Goal: Information Seeking & Learning: Learn about a topic

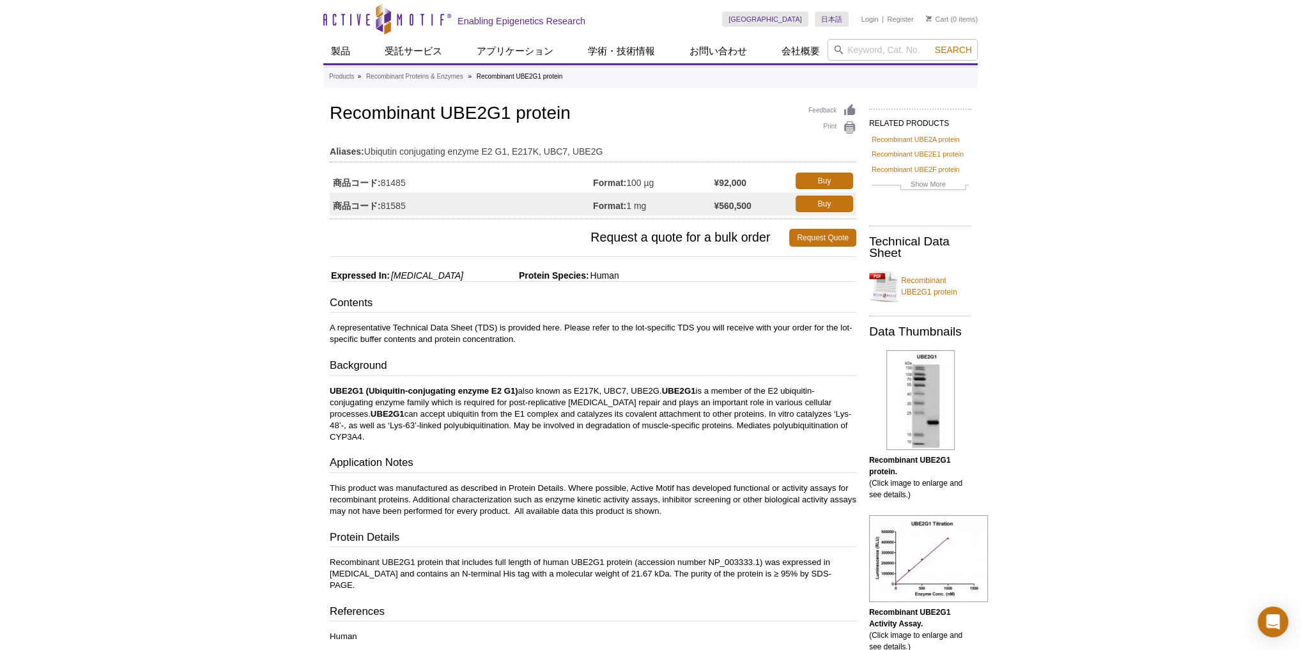
scroll to position [170, 0]
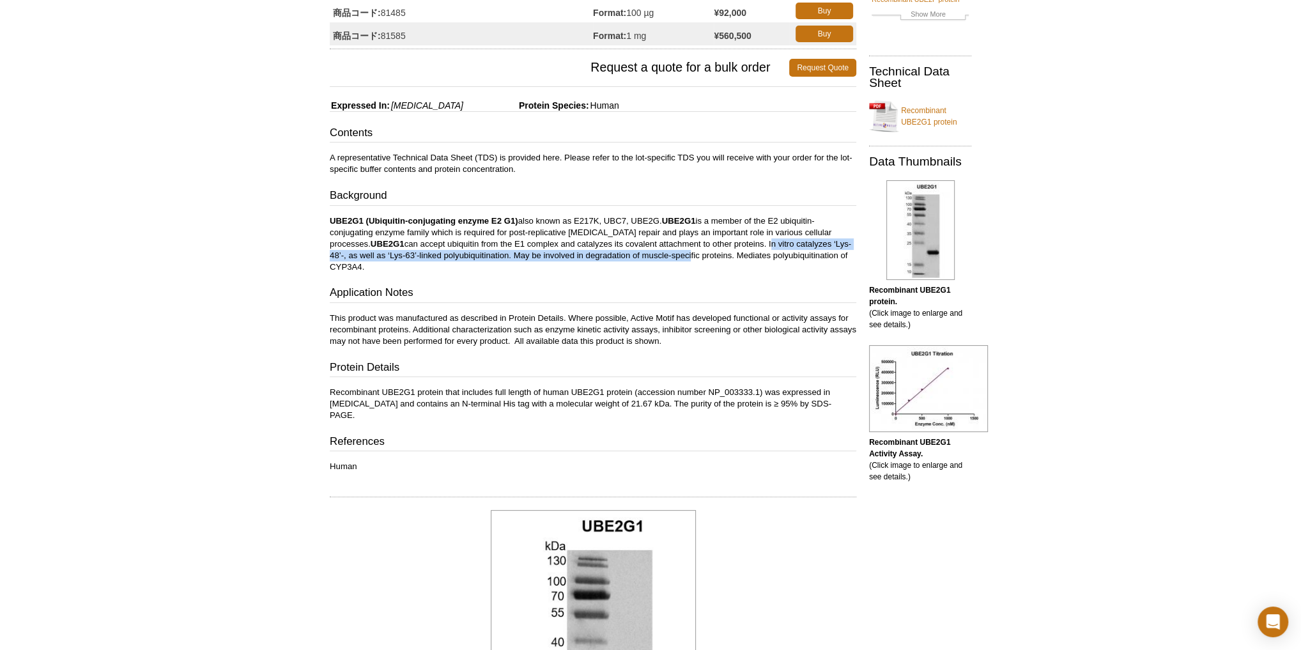
drag, startPoint x: 774, startPoint y: 239, endPoint x: 707, endPoint y: 249, distance: 67.2
click at [707, 249] on p "UBE2G1 (Ubiquitin-conjugating enzyme E2 G1) also known as E217K, UBC7, UBE2G. U…" at bounding box center [593, 244] width 527 height 58
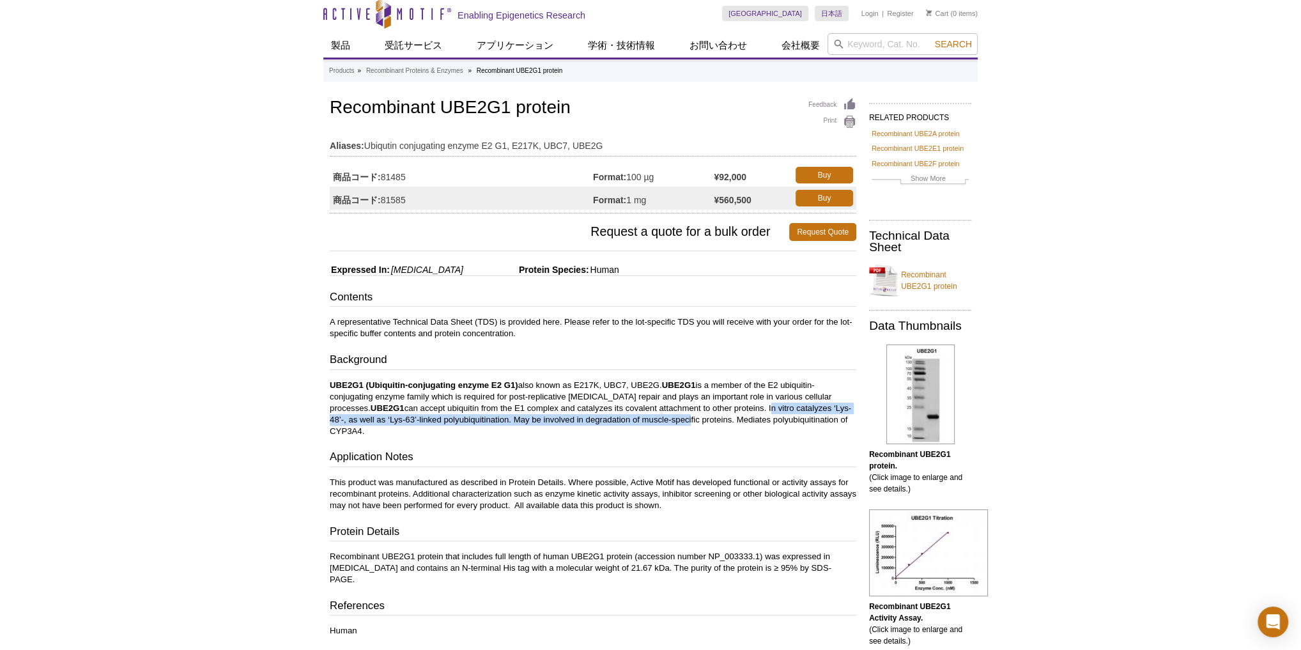
scroll to position [0, 0]
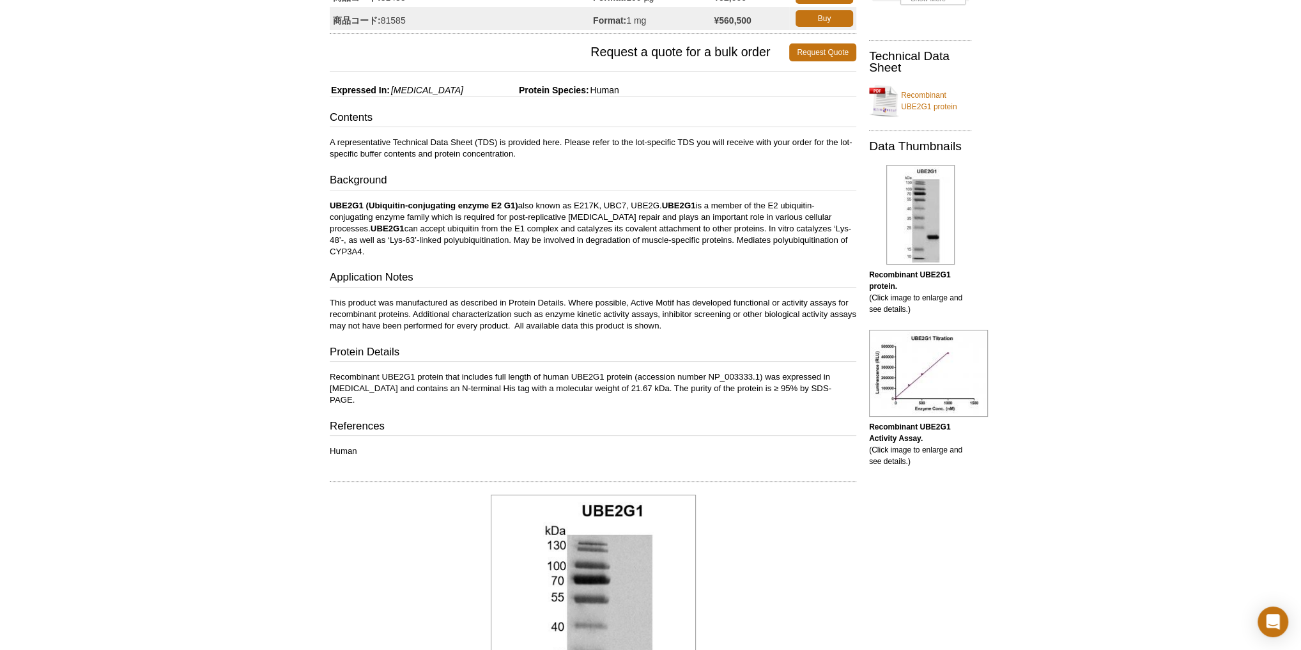
scroll to position [256, 0]
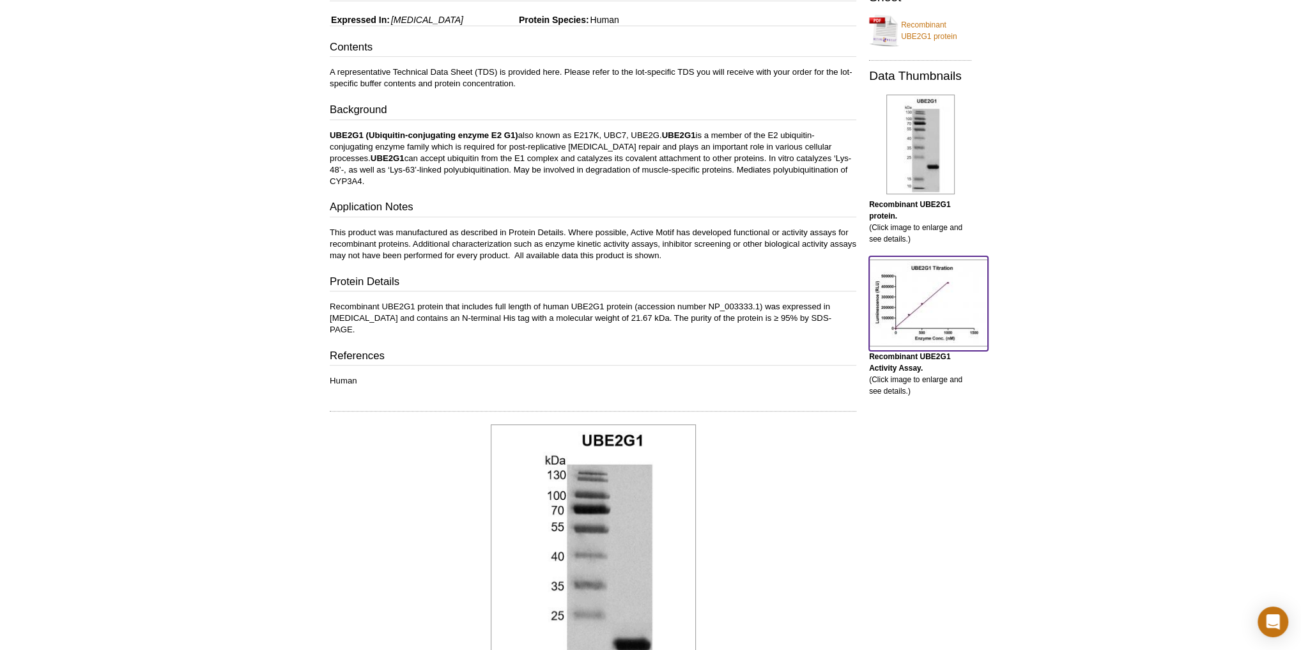
click at [936, 312] on img at bounding box center [928, 302] width 119 height 87
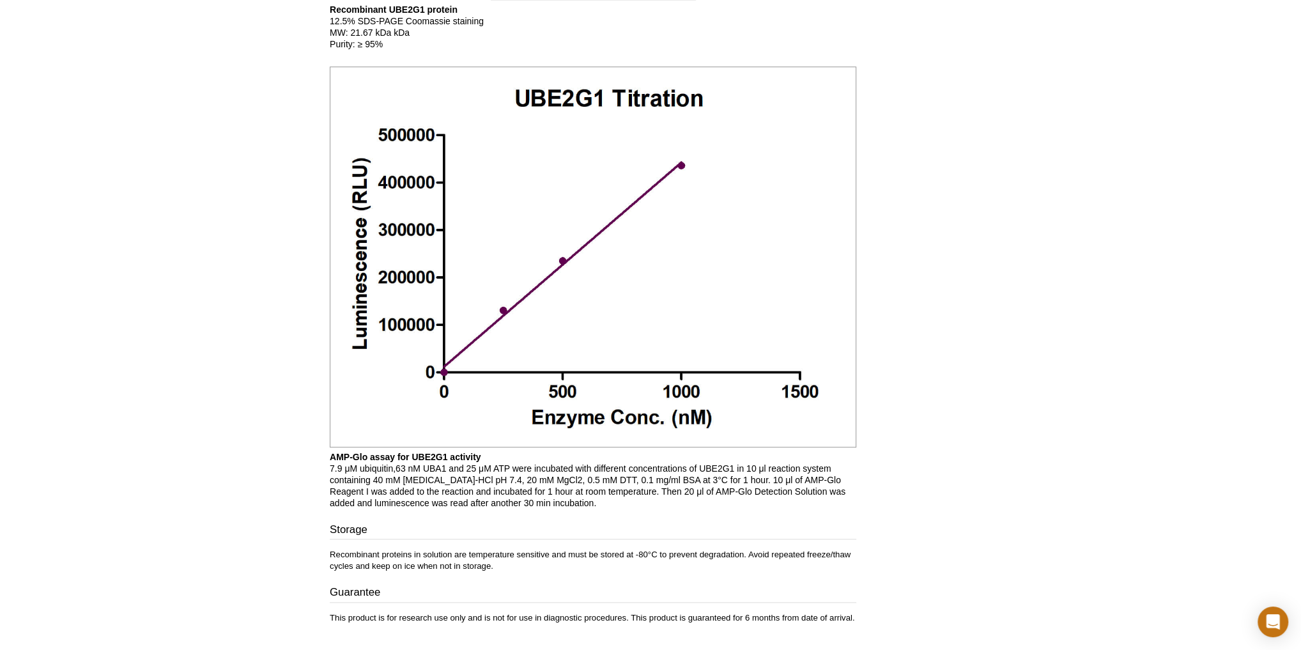
scroll to position [1095, 0]
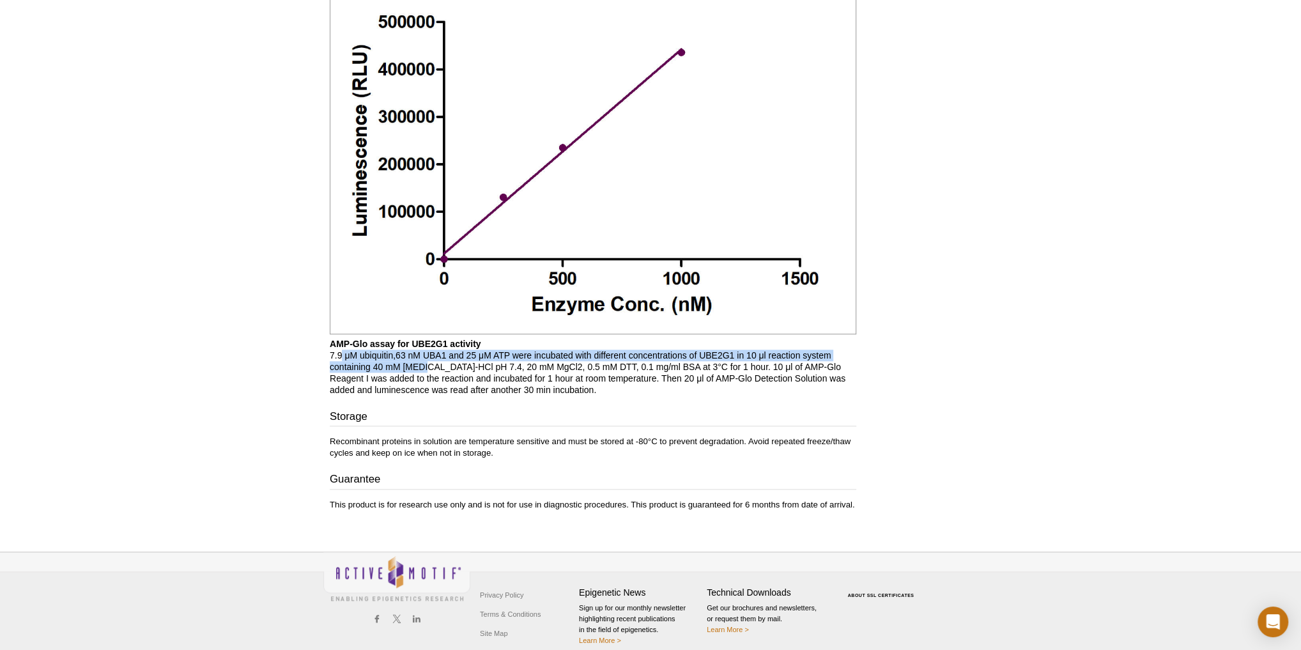
drag, startPoint x: 341, startPoint y: 344, endPoint x: 421, endPoint y: 354, distance: 81.2
click at [421, 354] on p "AMP-Glo assay for UBE2G1 activity 7.9 μM ubiquitin,63 nM UBA1 and 25 μM ATP wer…" at bounding box center [593, 367] width 527 height 58
click at [354, 342] on p "AMP-Glo assay for UBE2G1 activity 7.9 μM ubiquitin,63 nM UBA1 and 25 μM ATP wer…" at bounding box center [593, 367] width 527 height 58
drag, startPoint x: 539, startPoint y: 341, endPoint x: 722, endPoint y: 355, distance: 184.0
click at [722, 355] on p "AMP-Glo assay for UBE2G1 activity 7.9 μM ubiquitin,63 nM UBA1 and 25 μM ATP wer…" at bounding box center [593, 367] width 527 height 58
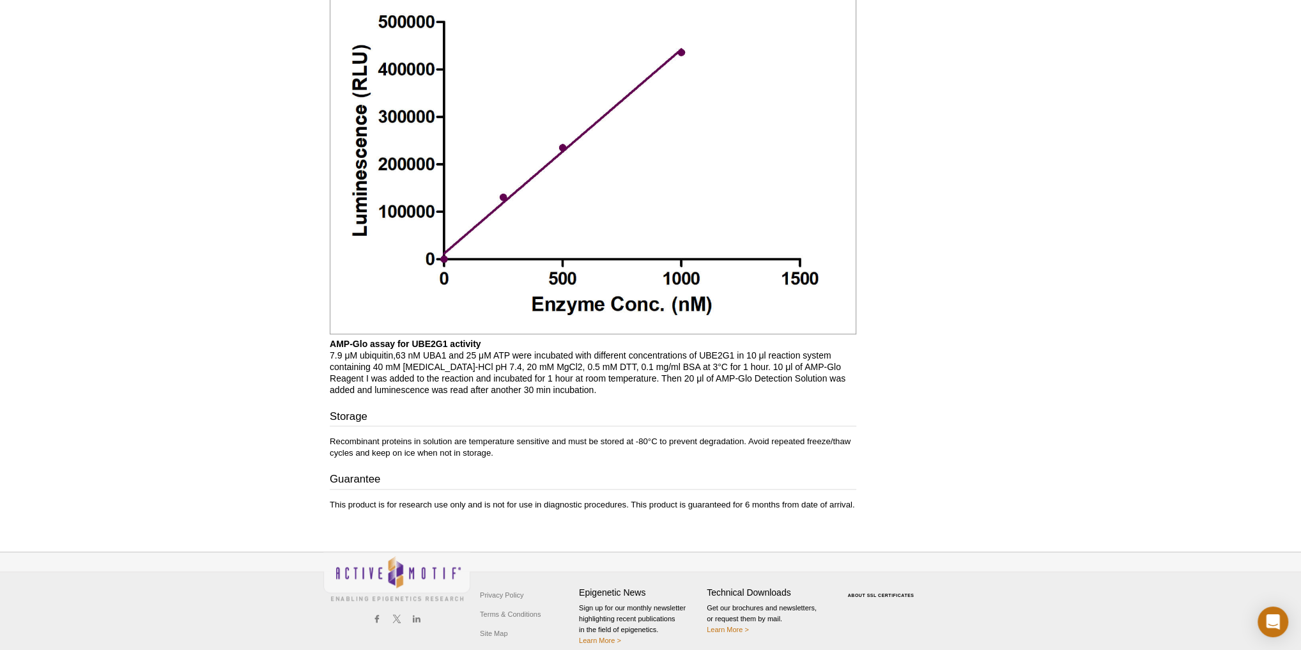
click at [744, 354] on p "AMP-Glo assay for UBE2G1 activity 7.9 μM ubiquitin,63 nM UBA1 and 25 μM ATP wer…" at bounding box center [593, 367] width 527 height 58
drag, startPoint x: 430, startPoint y: 365, endPoint x: 589, endPoint y: 363, distance: 159.1
click at [566, 362] on p "AMP-Glo assay for UBE2G1 activity 7.9 μM ubiquitin,63 nM UBA1 and 25 μM ATP wer…" at bounding box center [593, 367] width 527 height 58
drag, startPoint x: 602, startPoint y: 363, endPoint x: 559, endPoint y: 379, distance: 45.7
click at [559, 379] on p "AMP-Glo assay for UBE2G1 activity 7.9 μM ubiquitin,63 nM UBA1 and 25 μM ATP wer…" at bounding box center [593, 367] width 527 height 58
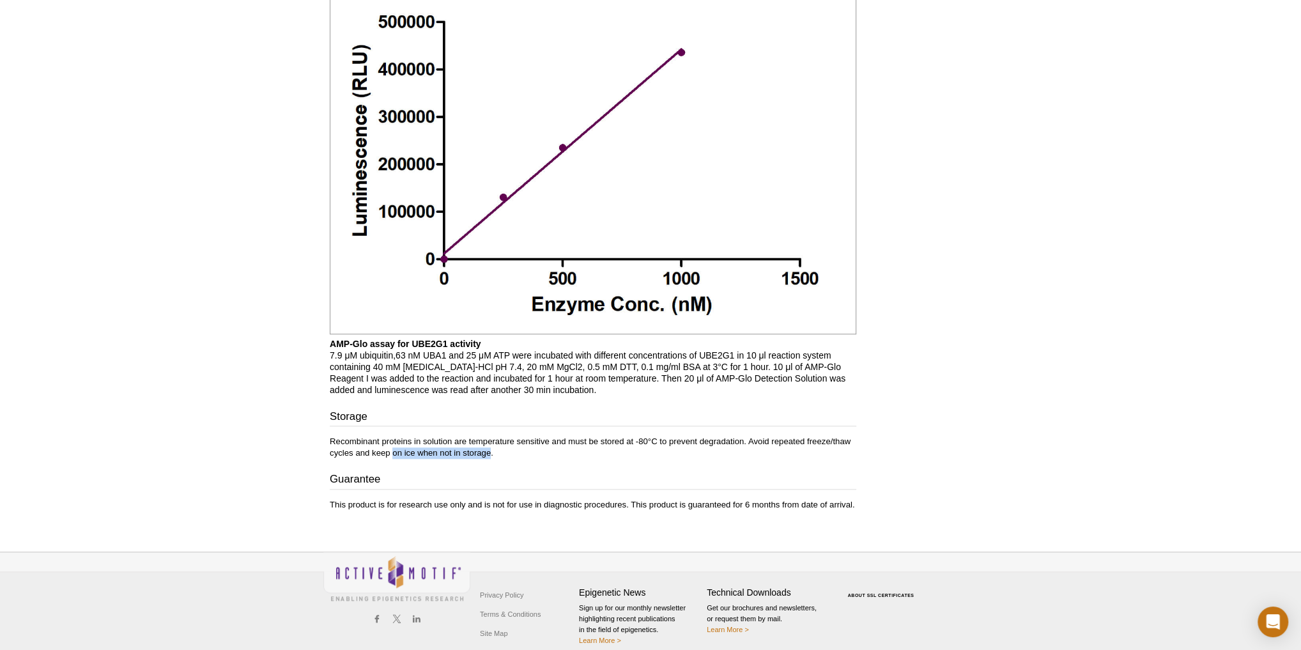
drag, startPoint x: 396, startPoint y: 434, endPoint x: 490, endPoint y: 434, distance: 93.9
click at [490, 436] on p "Recombinant proteins in solution are temperature sensitive and must be stored a…" at bounding box center [593, 447] width 527 height 23
click at [529, 436] on p "Recombinant proteins in solution are temperature sensitive and must be stored a…" at bounding box center [593, 447] width 527 height 23
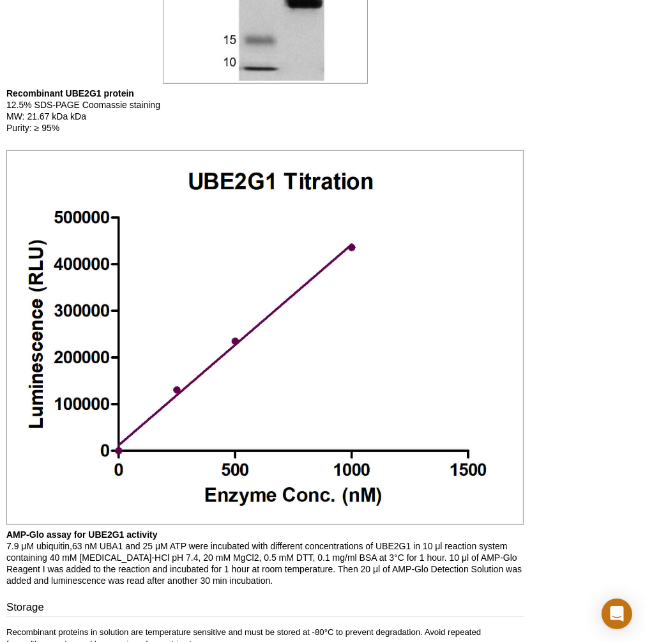
scroll to position [937, 0]
